Goal: Find specific page/section: Find specific page/section

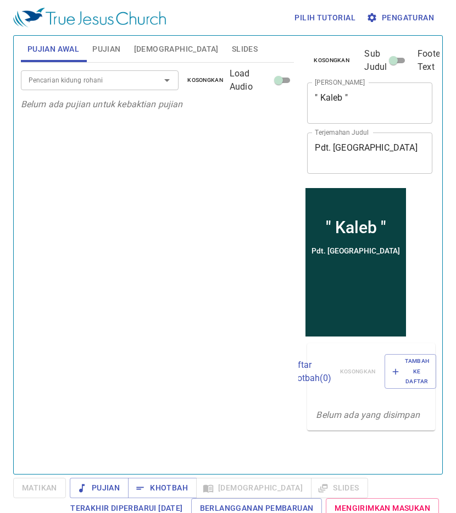
click at [120, 68] on div "Pencarian kidung rohani Pencarian kidung rohani Kosongkan Load Audio" at bounding box center [158, 80] width 274 height 35
click at [117, 64] on div "Pencarian kidung rohani Pencarian kidung rohani Kosongkan Load Audio" at bounding box center [158, 80] width 274 height 35
click at [117, 57] on button "Pujian" at bounding box center [106, 49] width 41 height 26
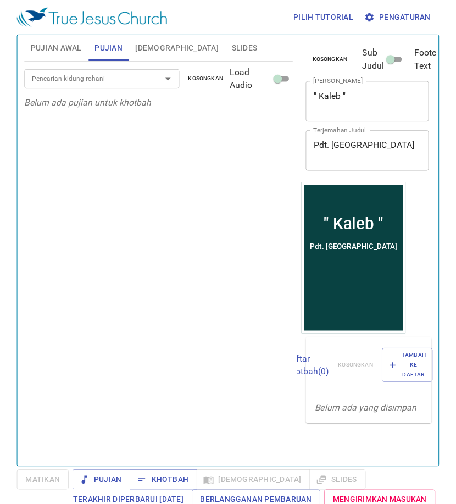
scroll to position [5, 0]
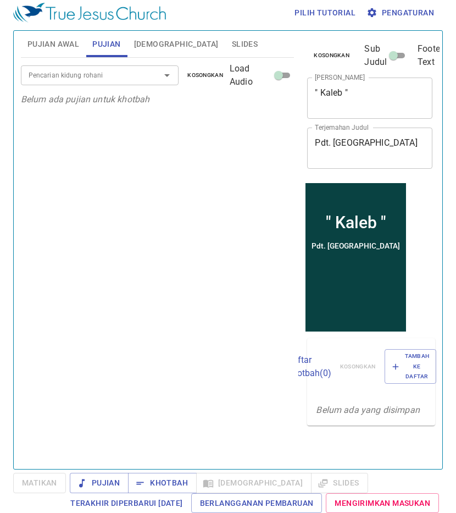
click at [158, 41] on span "[DEMOGRAPHIC_DATA]" at bounding box center [176, 44] width 85 height 14
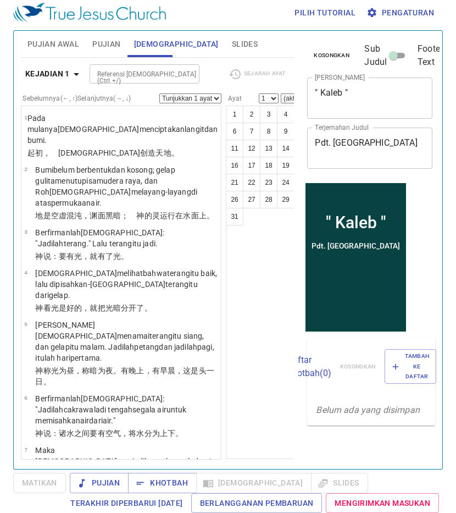
click at [94, 38] on span "Pujian" at bounding box center [106, 44] width 28 height 14
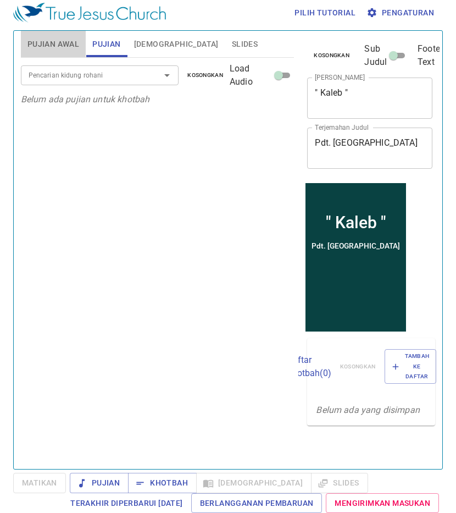
click at [46, 33] on button "Pujian Awal" at bounding box center [53, 44] width 65 height 26
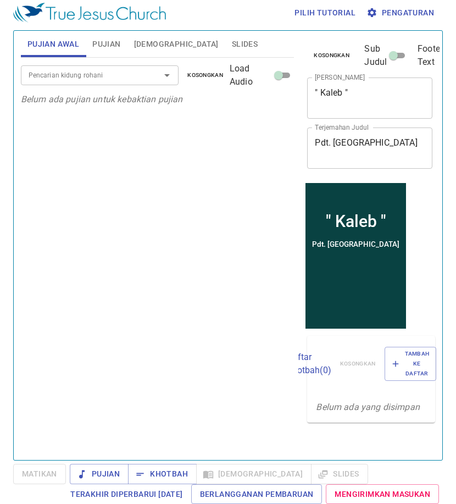
click at [108, 69] on input "Pencarian kidung rohani" at bounding box center [83, 75] width 119 height 13
click at [116, 52] on button "Pujian" at bounding box center [106, 44] width 41 height 26
click at [138, 38] on span "[DEMOGRAPHIC_DATA]" at bounding box center [176, 44] width 85 height 14
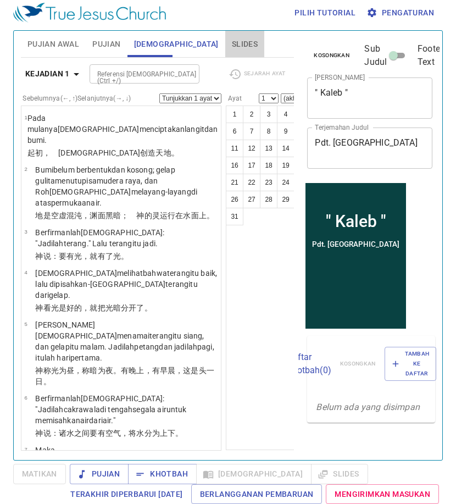
click at [232, 49] on span "Slides" at bounding box center [245, 44] width 26 height 14
